Goal: Transaction & Acquisition: Purchase product/service

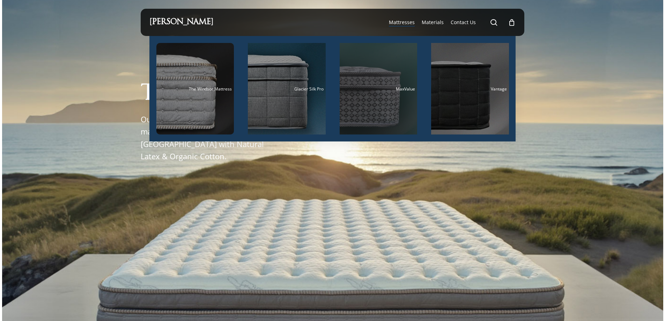
click at [386, 100] on div "Main Menu" at bounding box center [378, 88] width 78 height 91
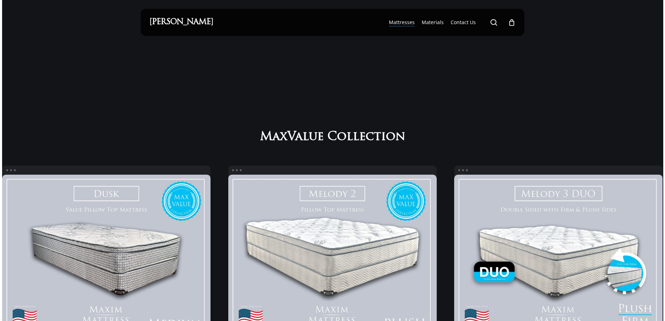
click at [201, 21] on link "[PERSON_NAME]" at bounding box center [181, 22] width 64 height 8
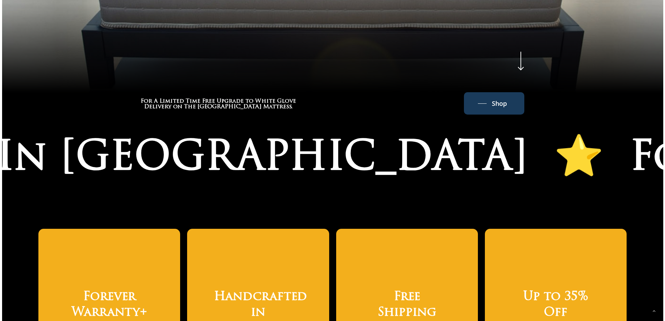
scroll to position [419, 0]
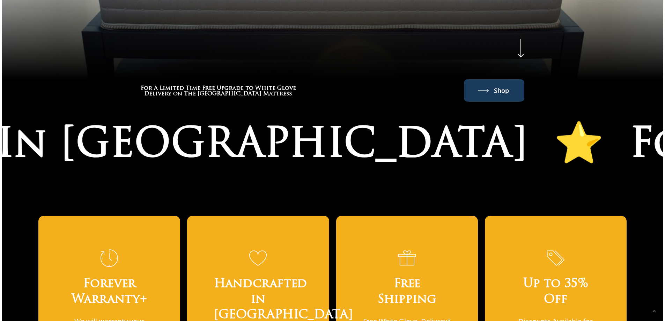
click at [492, 85] on link "Shop" at bounding box center [494, 90] width 32 height 11
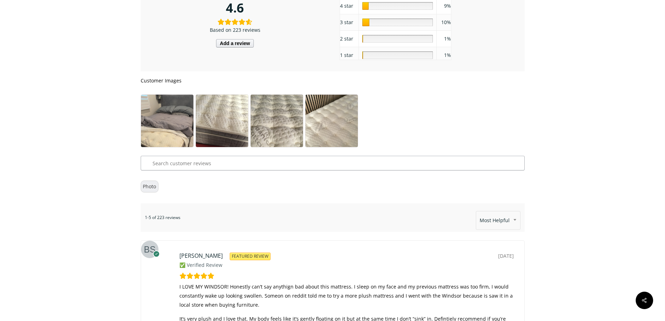
scroll to position [3768, 0]
